Goal: Information Seeking & Learning: Learn about a topic

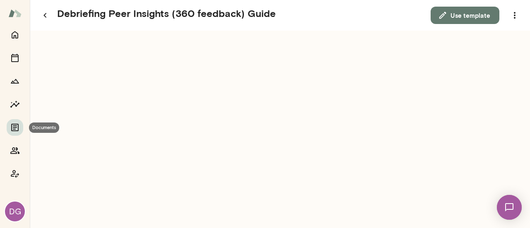
click at [16, 125] on icon "Documents" at bounding box center [14, 127] width 7 height 7
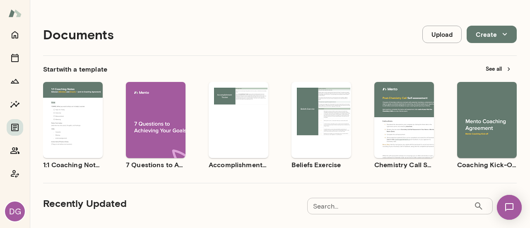
click at [17, 38] on icon "Home" at bounding box center [15, 34] width 7 height 7
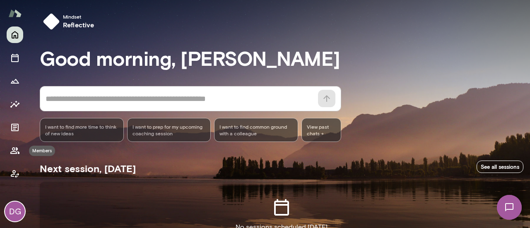
click at [13, 153] on icon "Members" at bounding box center [15, 151] width 10 height 10
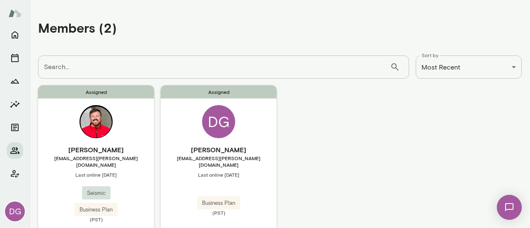
click at [101, 134] on img at bounding box center [95, 121] width 33 height 33
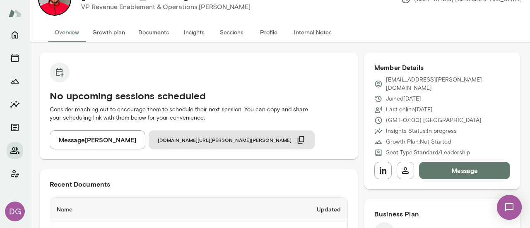
scroll to position [11, 0]
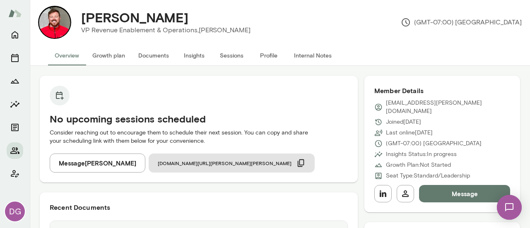
click at [183, 58] on button "Insights" at bounding box center [193, 56] width 37 height 20
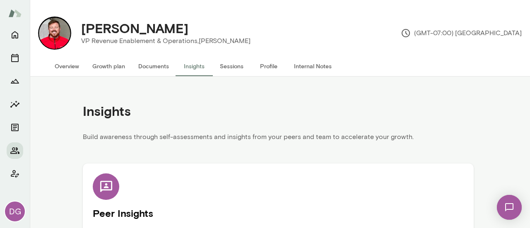
scroll to position [50, 0]
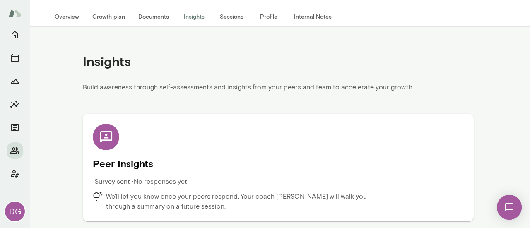
click at [104, 138] on icon at bounding box center [106, 136] width 12 height 11
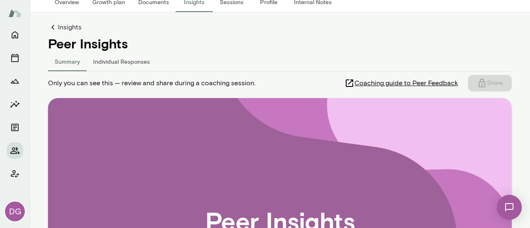
scroll to position [12, 0]
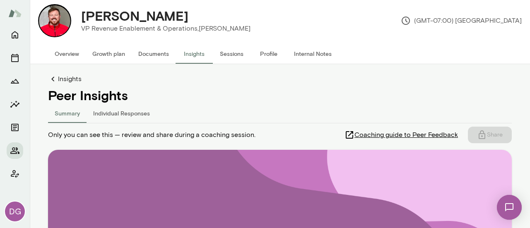
click at [112, 113] on button "Individual Responses" at bounding box center [121, 113] width 70 height 20
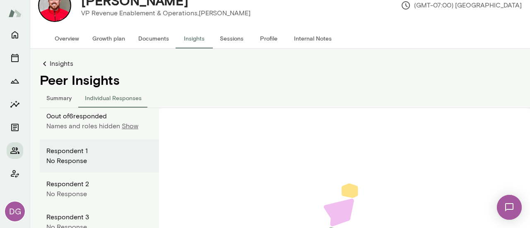
scroll to position [31, 0]
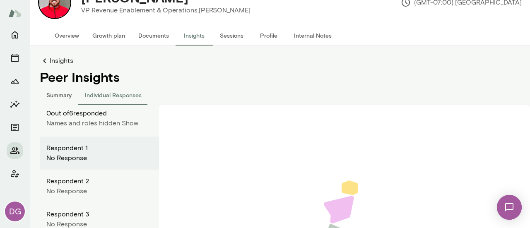
click at [131, 121] on p "Show" at bounding box center [130, 123] width 17 height 10
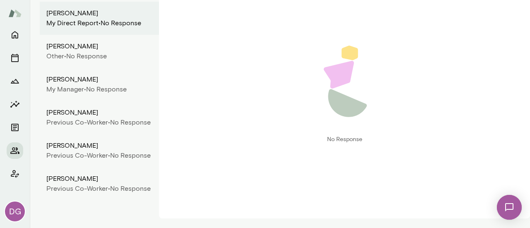
scroll to position [0, 0]
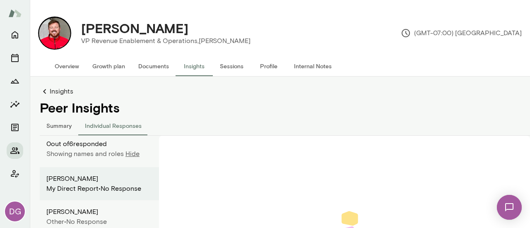
click at [59, 93] on link "Insights" at bounding box center [290, 91] width 500 height 10
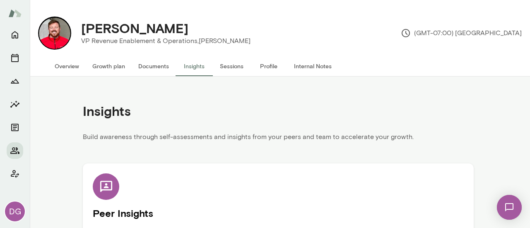
click at [16, 14] on img at bounding box center [14, 13] width 13 height 16
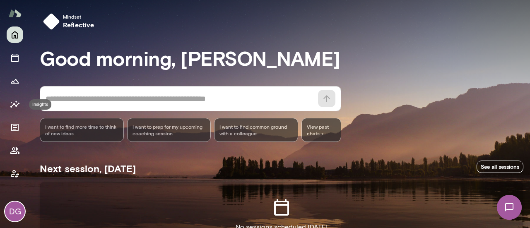
click at [15, 104] on icon "Insights" at bounding box center [14, 104] width 9 height 7
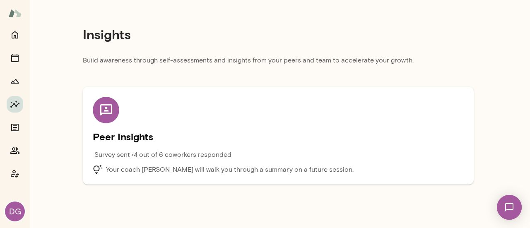
click at [505, 59] on div "Insights Build awareness through self-assessments and insights from your peers …" at bounding box center [278, 95] width 497 height 191
click at [107, 117] on icon at bounding box center [106, 110] width 14 height 14
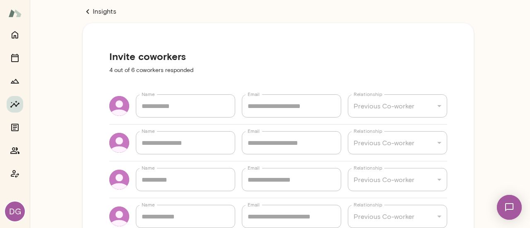
click at [93, 8] on link "Insights" at bounding box center [278, 12] width 391 height 10
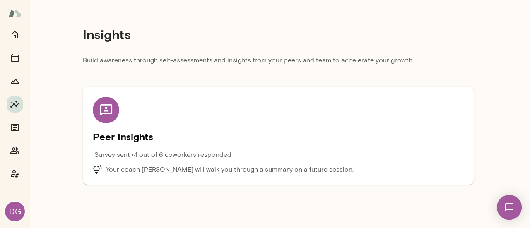
click at [102, 104] on icon at bounding box center [106, 110] width 14 height 14
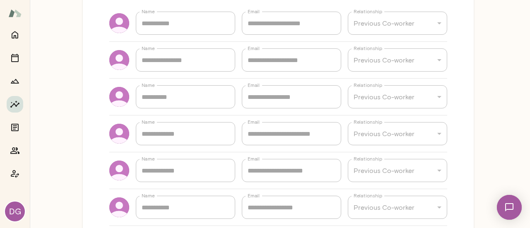
scroll to position [66, 0]
